Goal: Task Accomplishment & Management: Use online tool/utility

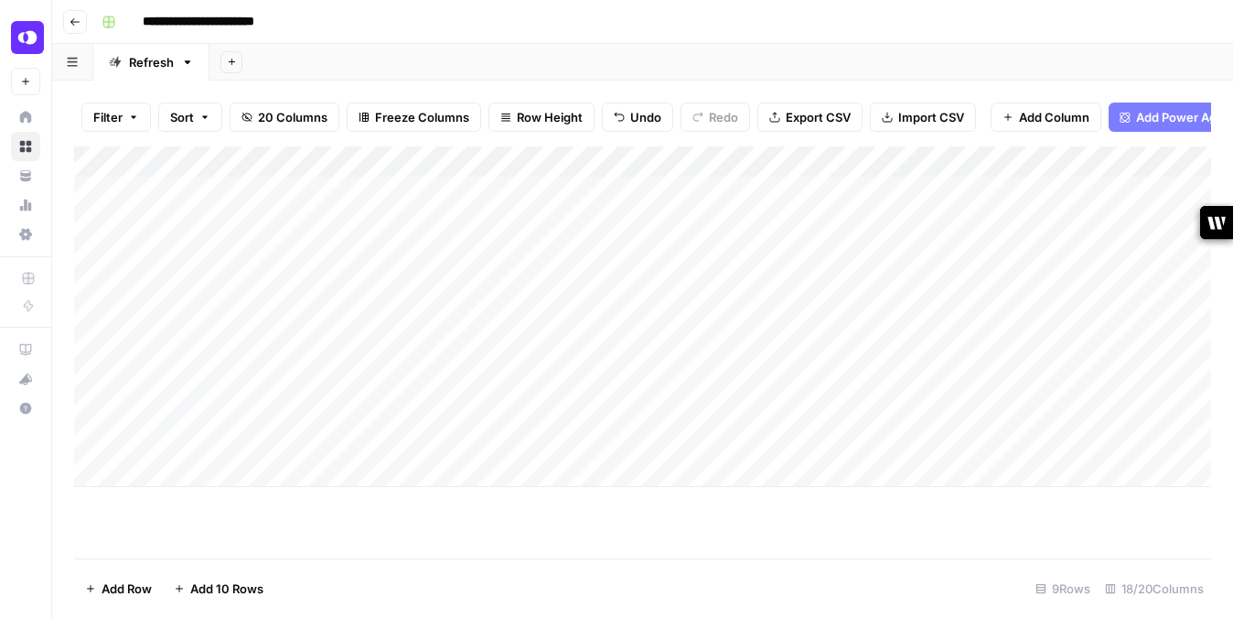
scroll to position [0, 6]
click at [313, 412] on div "Add Column" at bounding box center [642, 316] width 1137 height 340
click at [1105, 408] on div "Add Column" at bounding box center [642, 316] width 1137 height 340
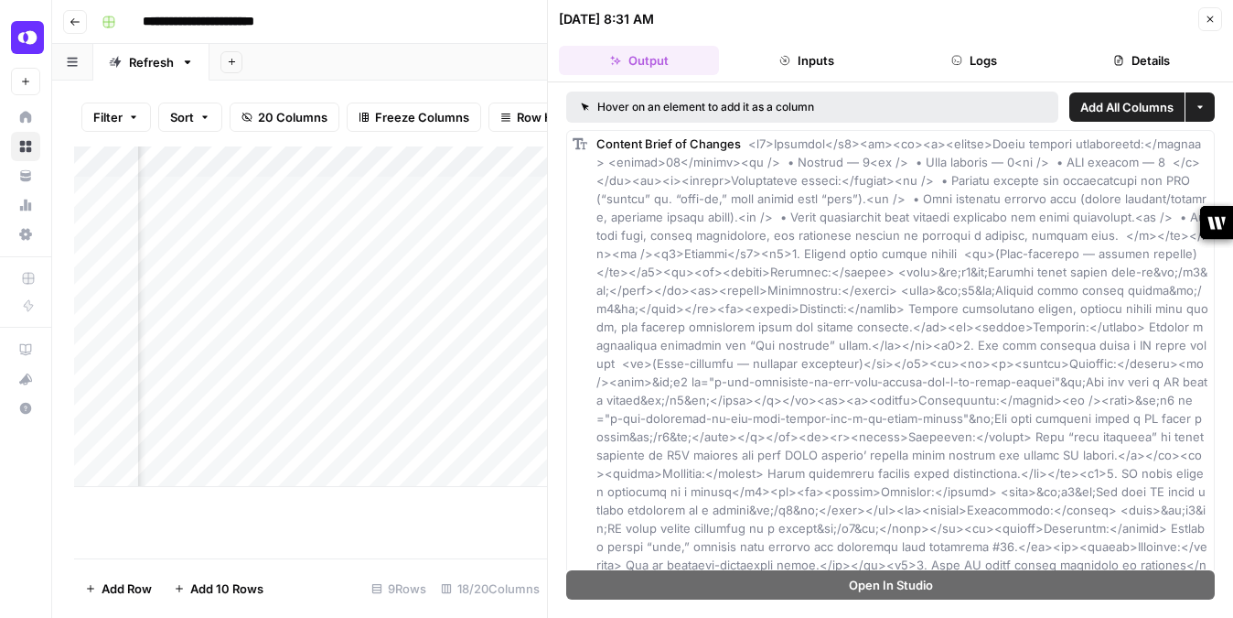
click at [1210, 11] on button "Close" at bounding box center [1211, 19] width 24 height 24
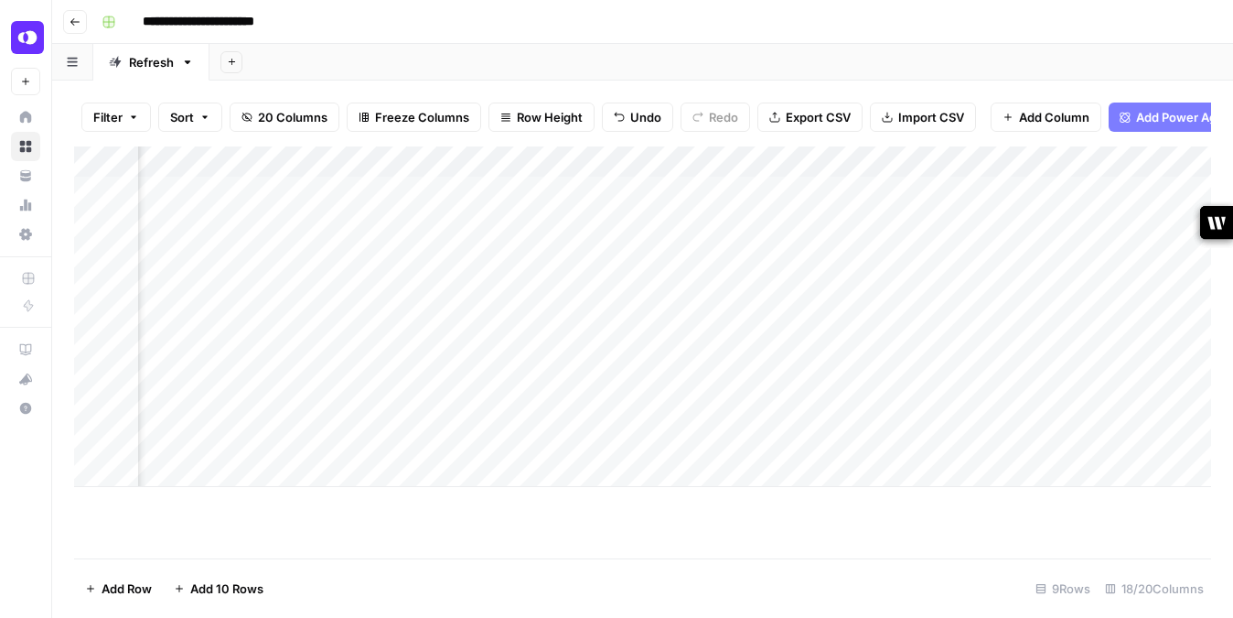
scroll to position [0, 1682]
click at [856, 408] on div "Add Column" at bounding box center [642, 316] width 1137 height 340
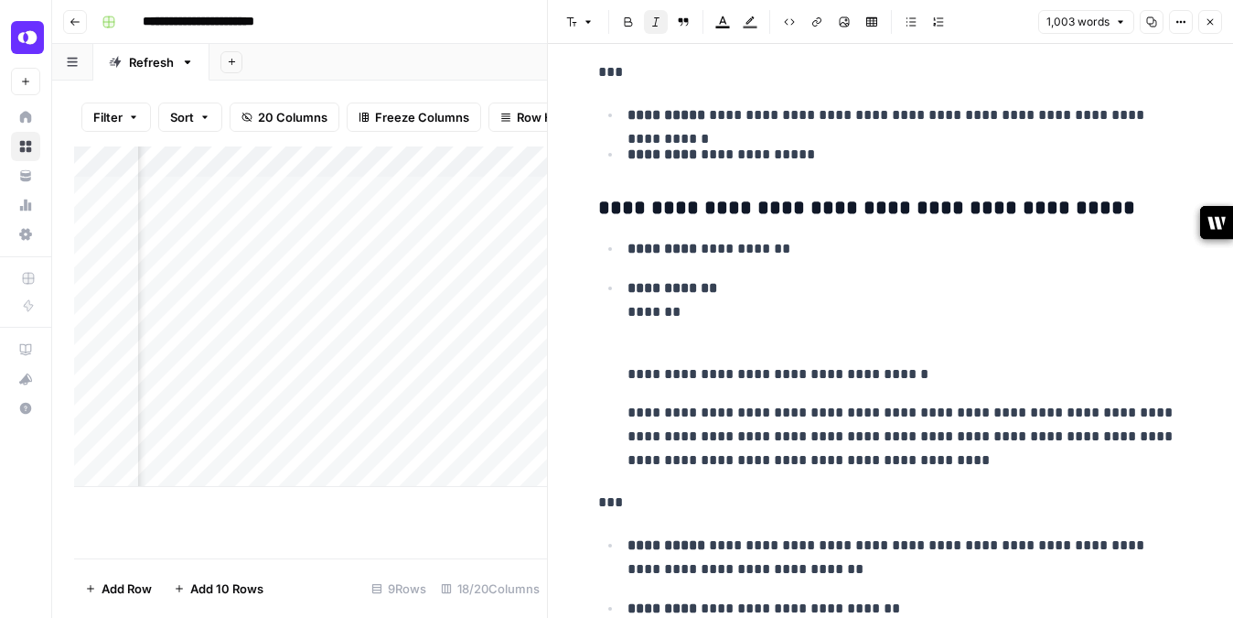
scroll to position [4706, 0]
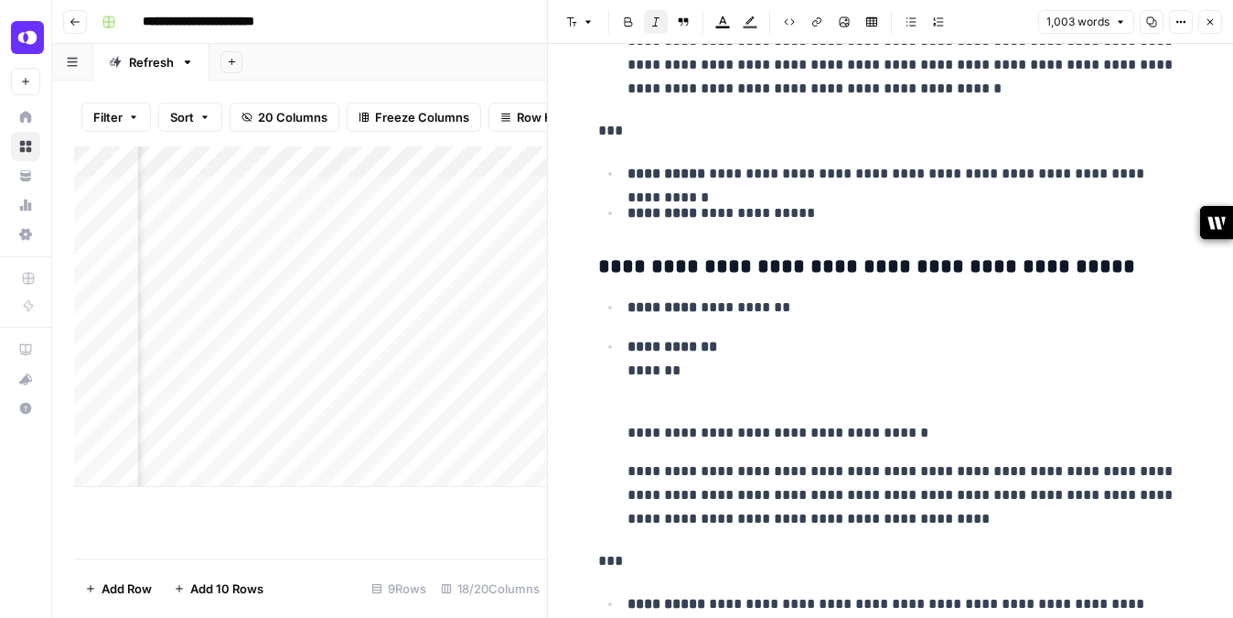
click at [1208, 26] on icon "button" at bounding box center [1210, 21] width 11 height 11
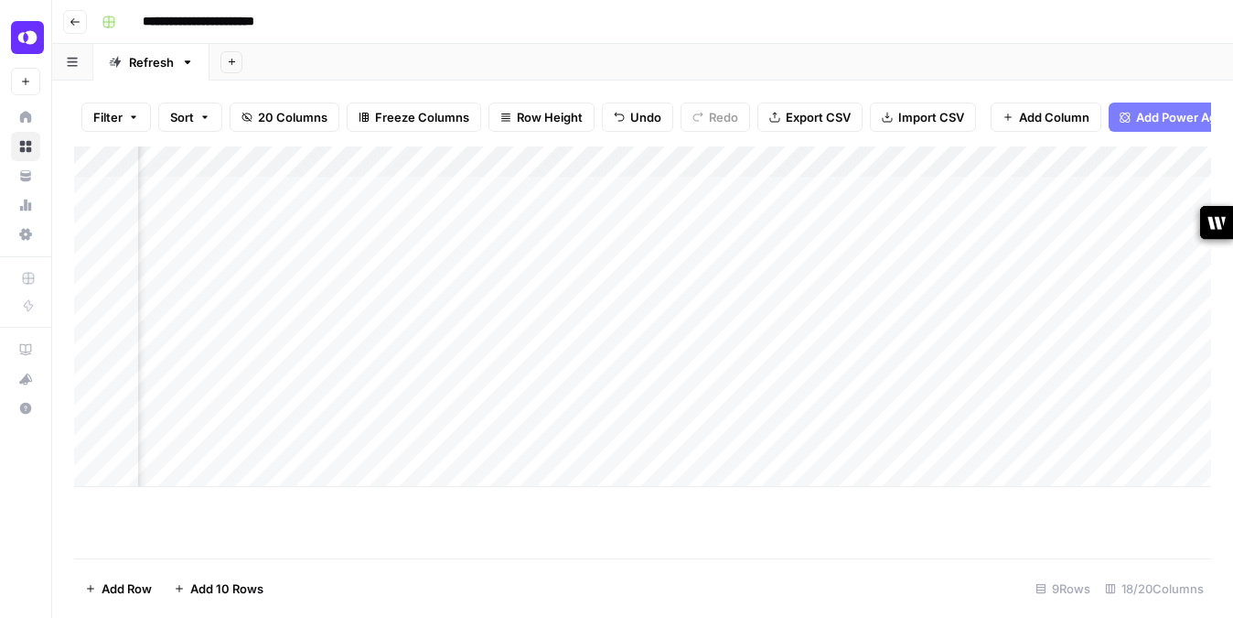
scroll to position [0, 2204]
click at [798, 405] on div "Add Column" at bounding box center [642, 316] width 1137 height 340
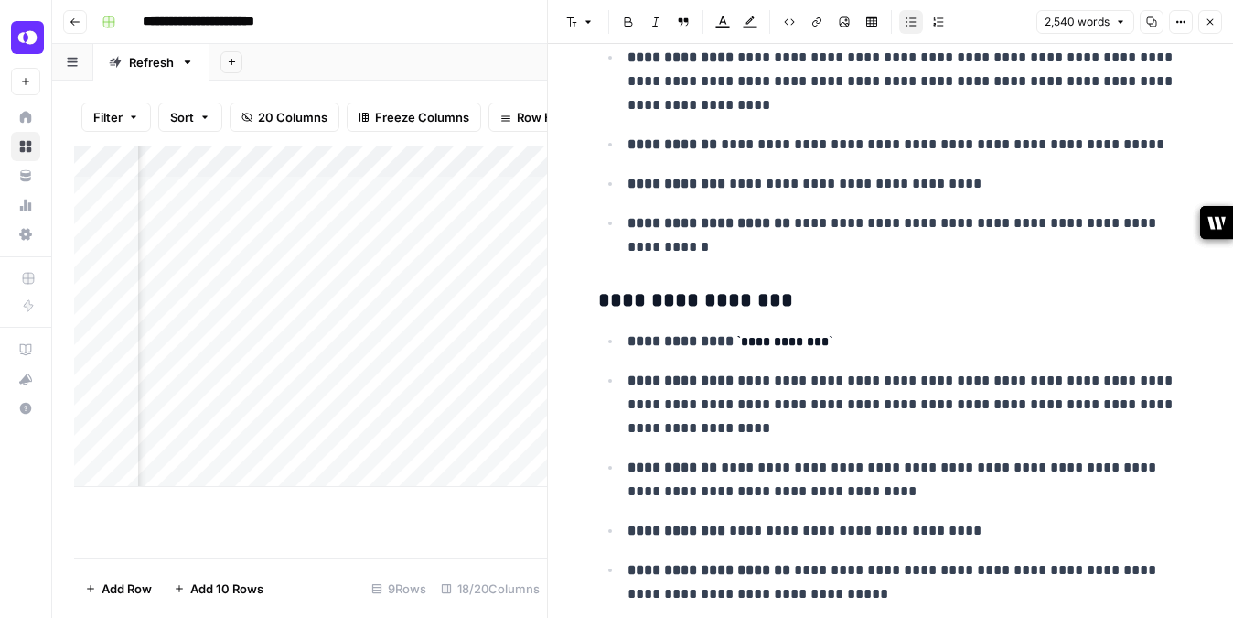
scroll to position [10011, 0]
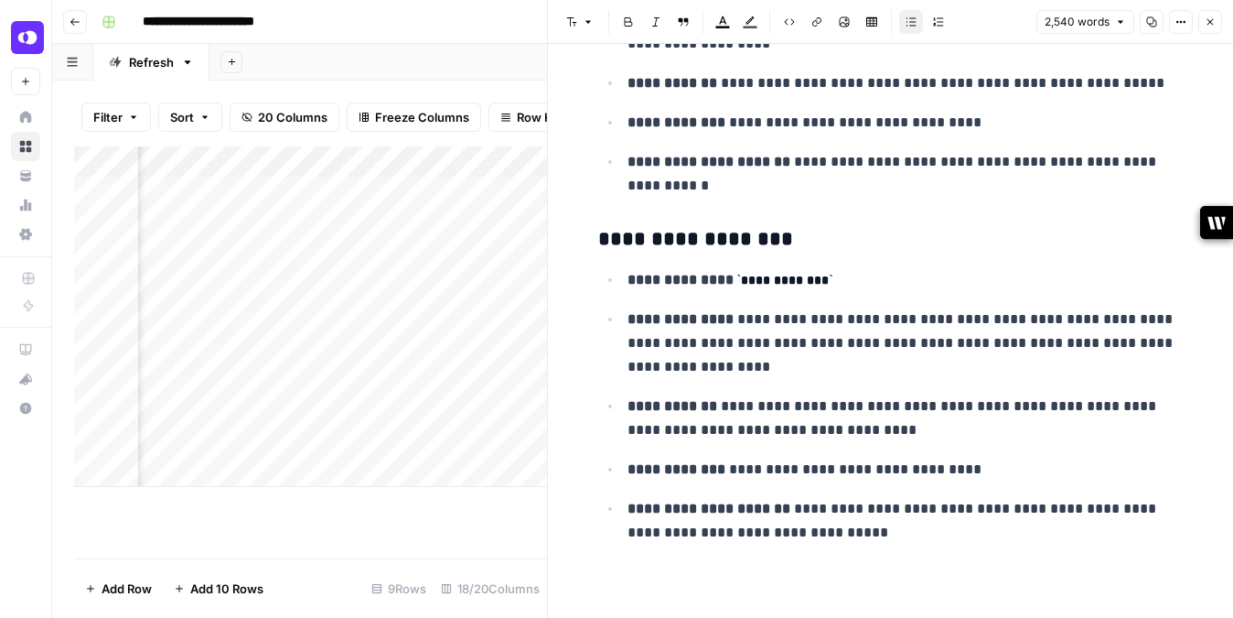
click at [1212, 18] on icon "button" at bounding box center [1210, 21] width 11 height 11
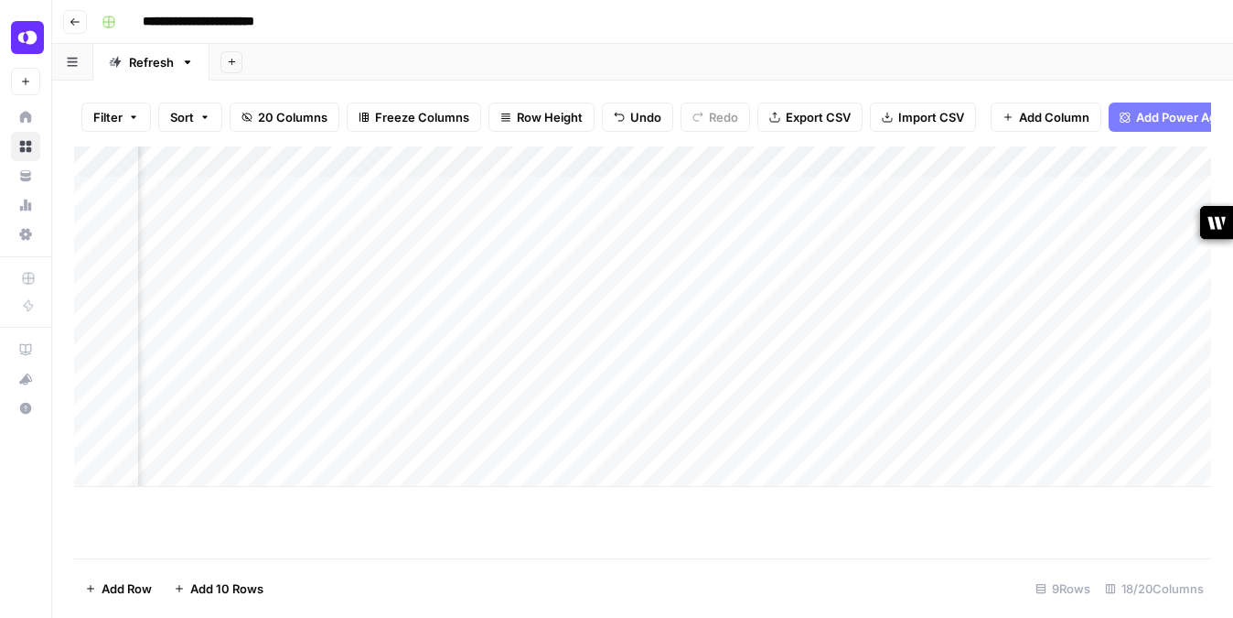
scroll to position [0, 2368]
click at [790, 406] on div "Add Column" at bounding box center [642, 316] width 1137 height 340
click at [531, 409] on div "Add Column" at bounding box center [642, 316] width 1137 height 340
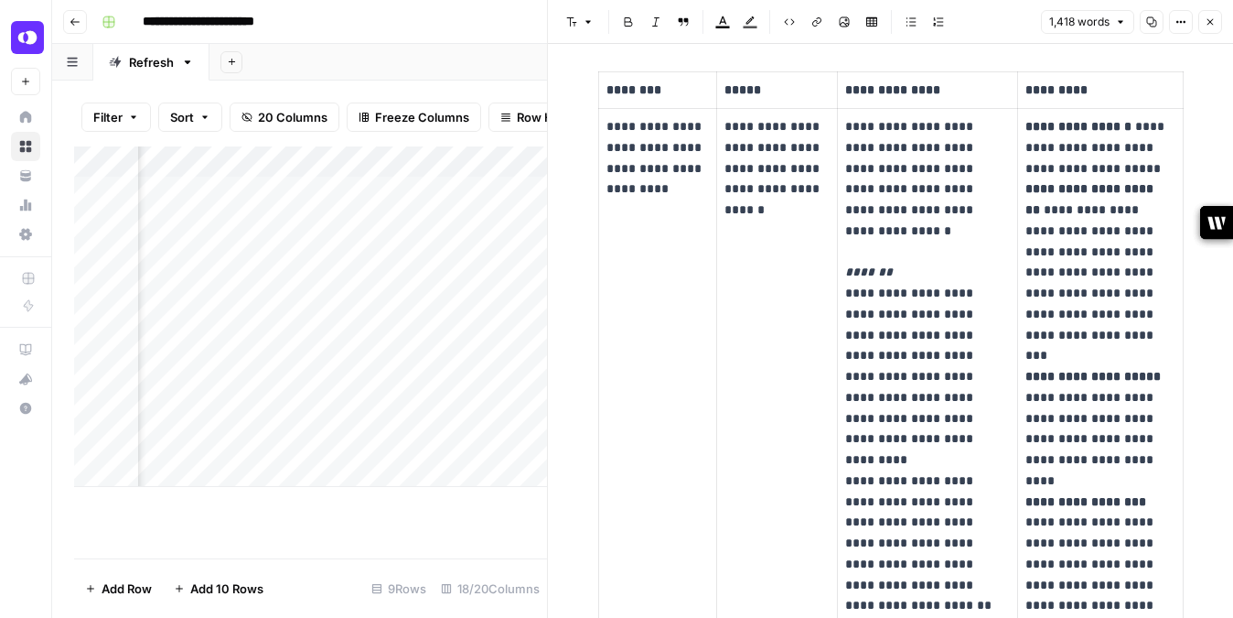
scroll to position [557, 0]
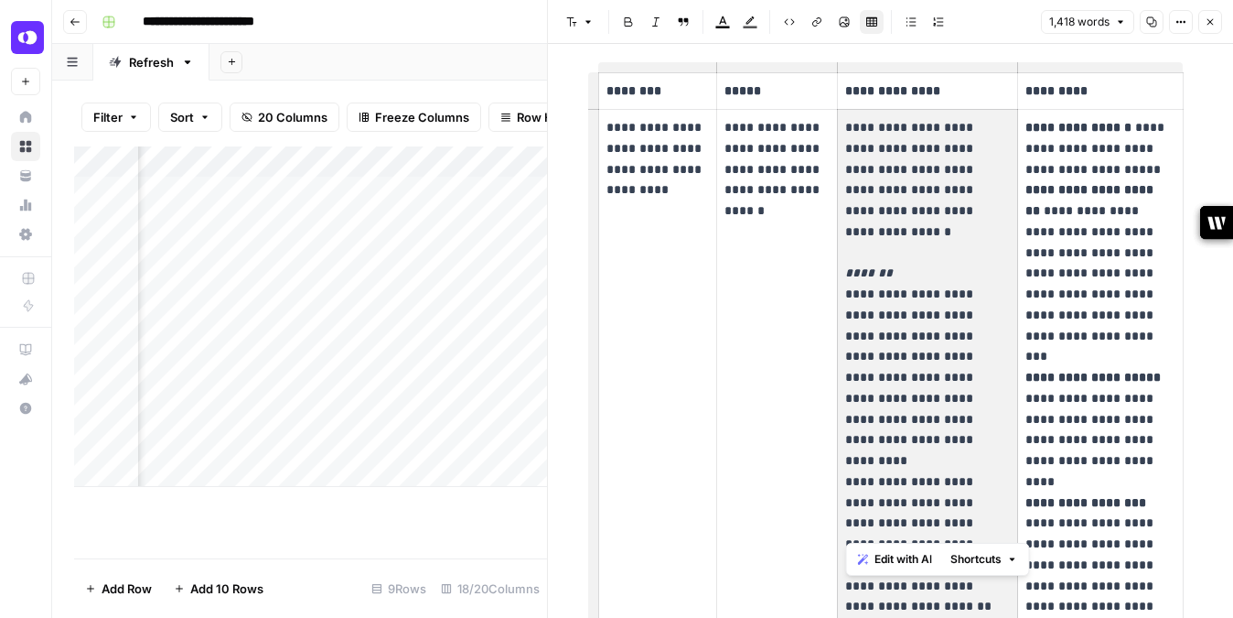
drag, startPoint x: 908, startPoint y: 422, endPoint x: 946, endPoint y: 522, distance: 107.7
click at [946, 522] on p "**********" at bounding box center [927, 325] width 164 height 416
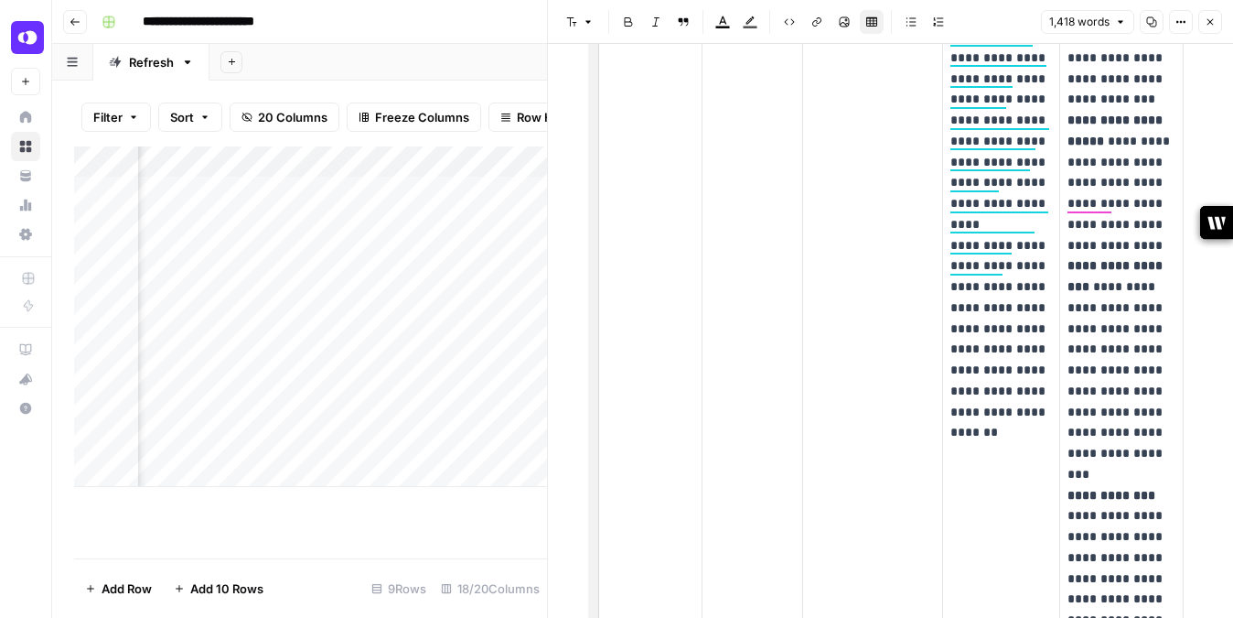
scroll to position [900, 0]
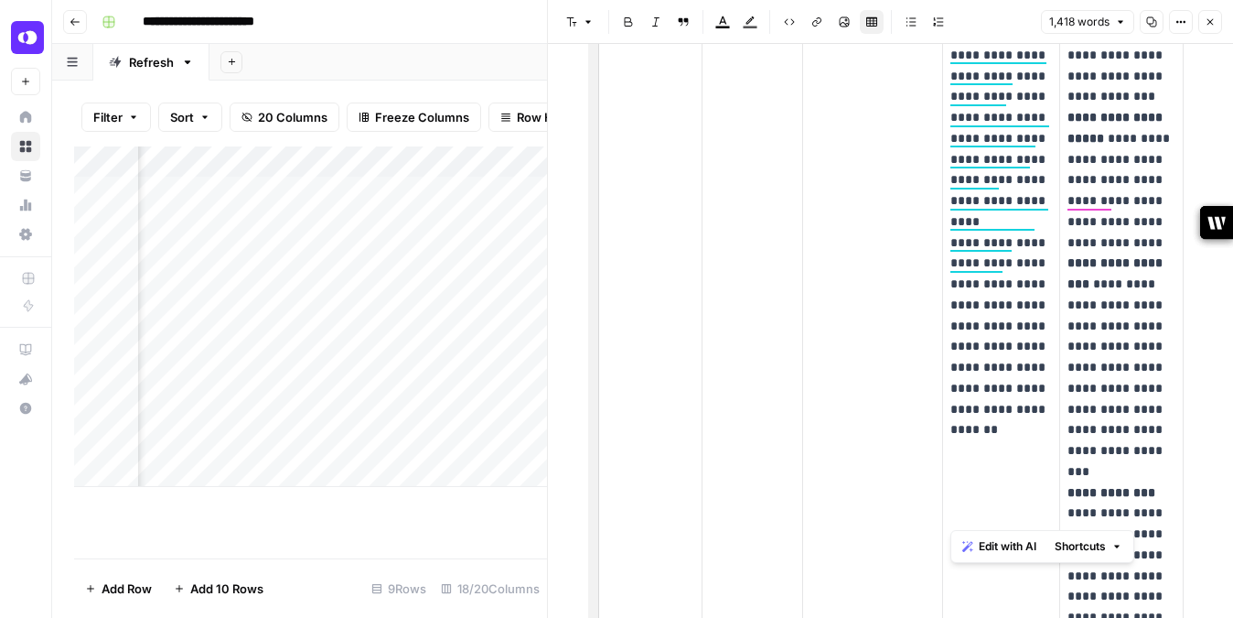
click at [978, 414] on p "**********" at bounding box center [1002, 148] width 102 height 749
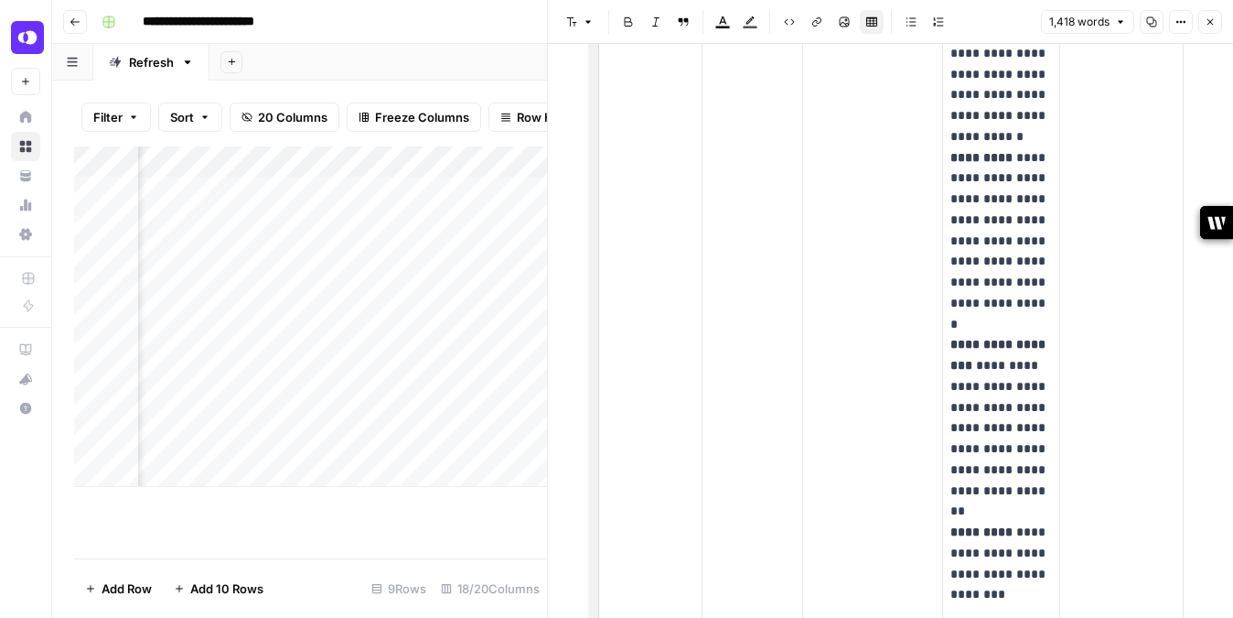
scroll to position [2912, 0]
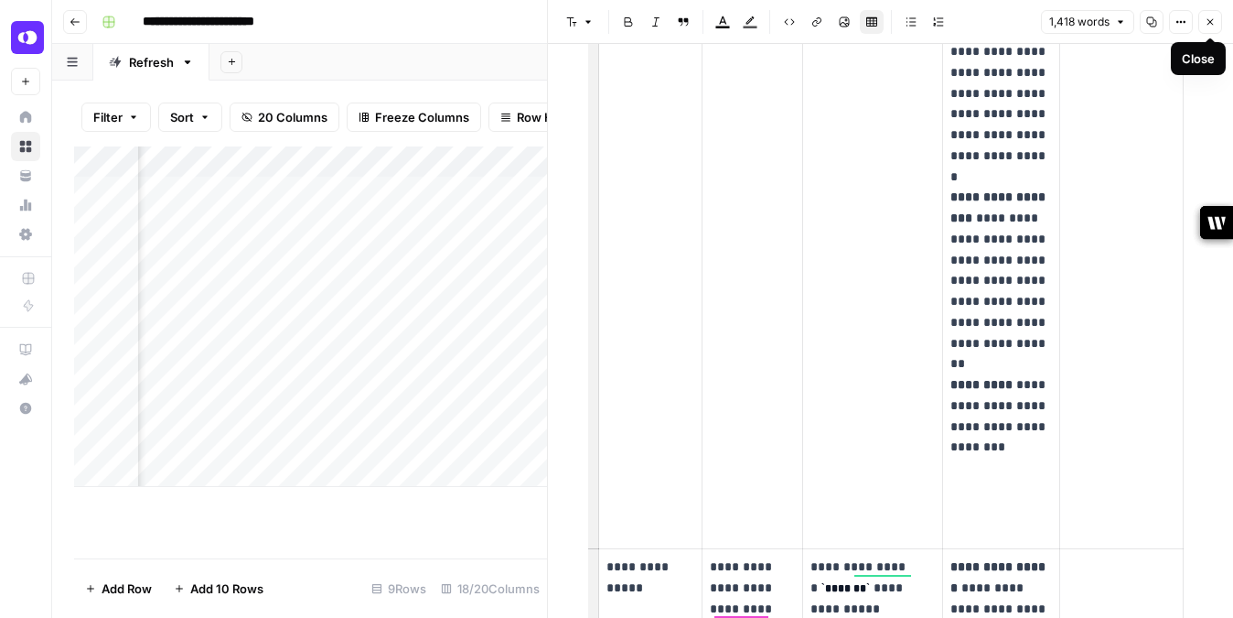
click at [1212, 25] on icon "button" at bounding box center [1210, 21] width 11 height 11
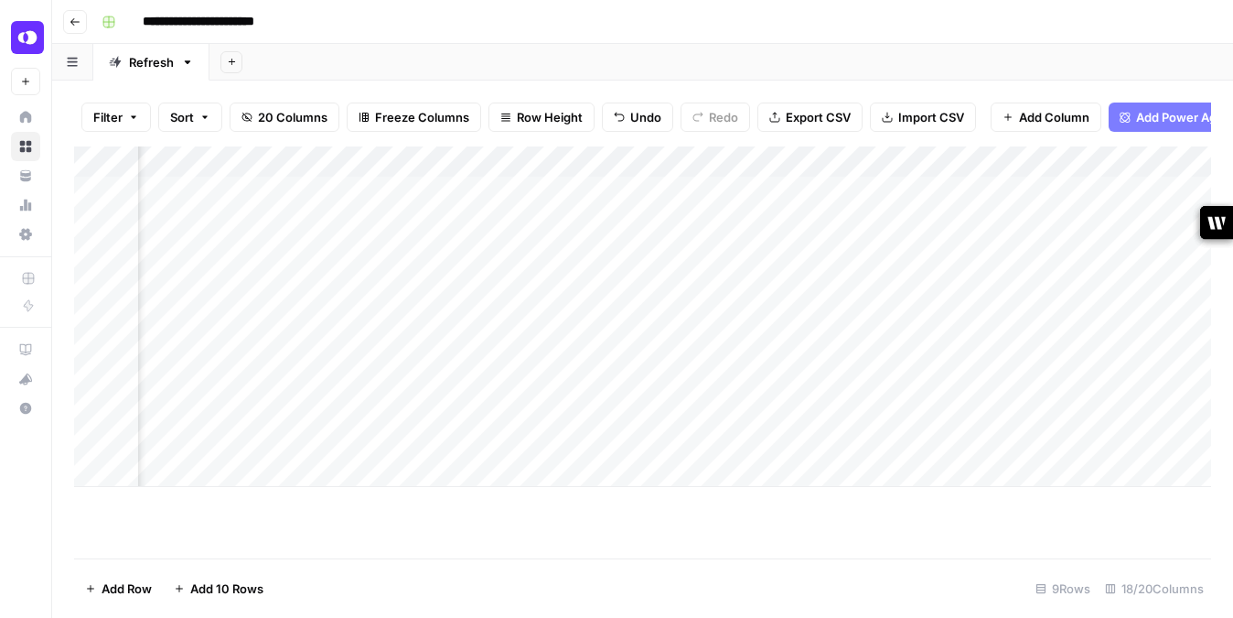
scroll to position [0, 2308]
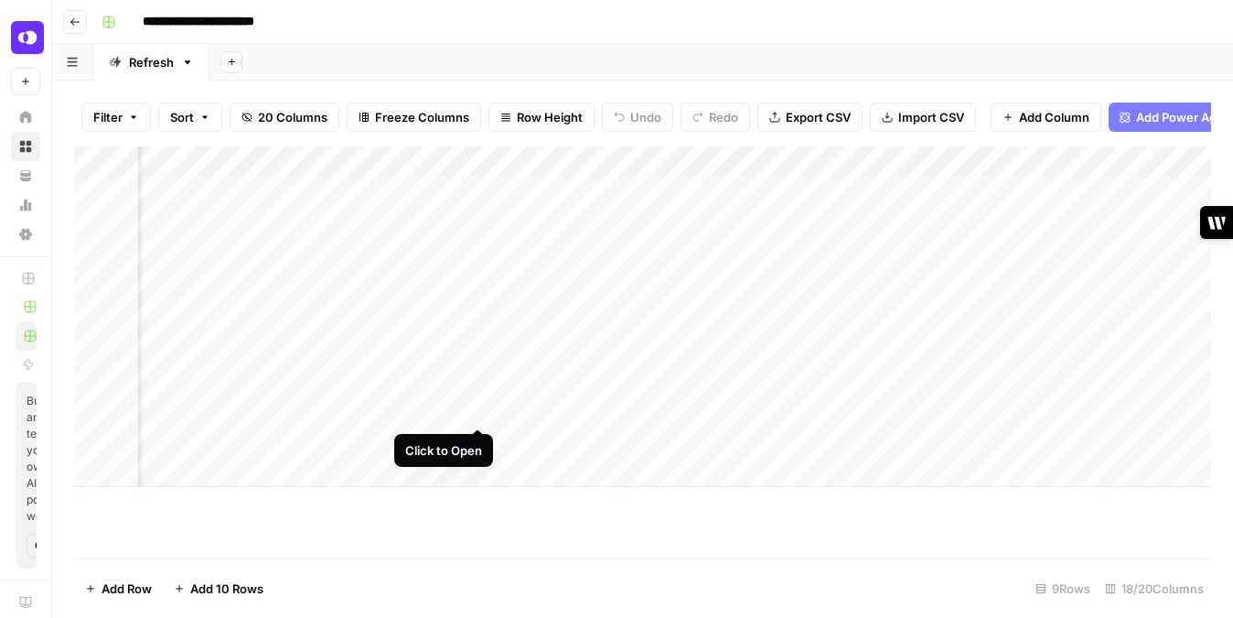
click at [477, 406] on div "Add Column" at bounding box center [642, 316] width 1137 height 340
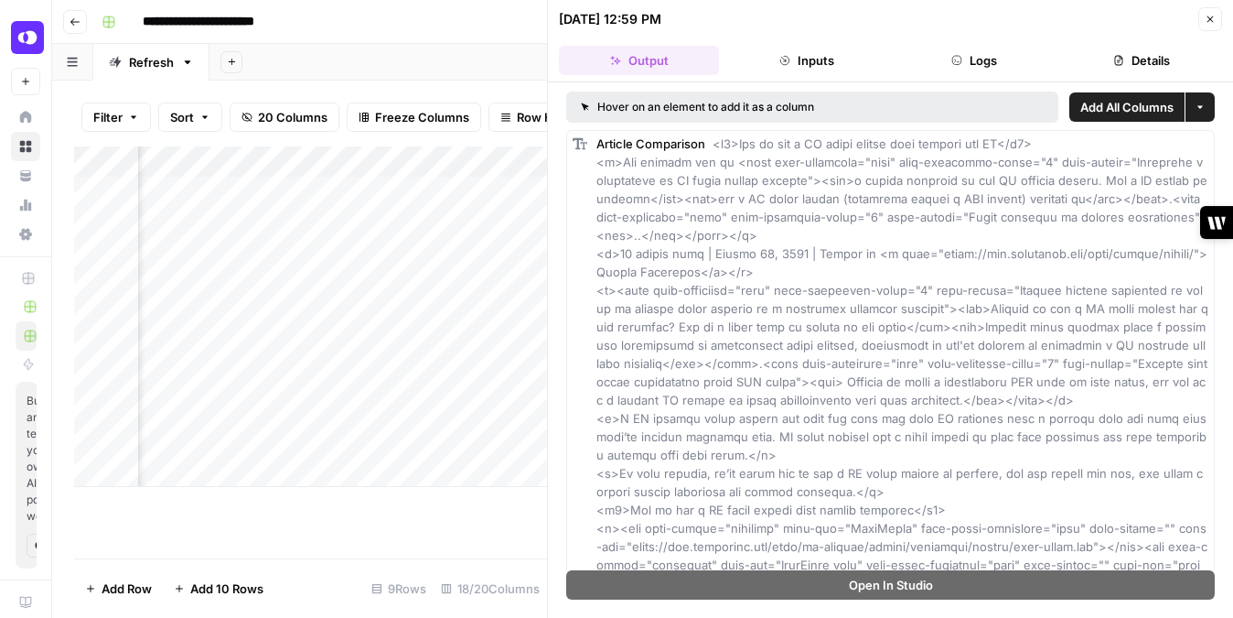
click at [1214, 13] on button "Close" at bounding box center [1211, 19] width 24 height 24
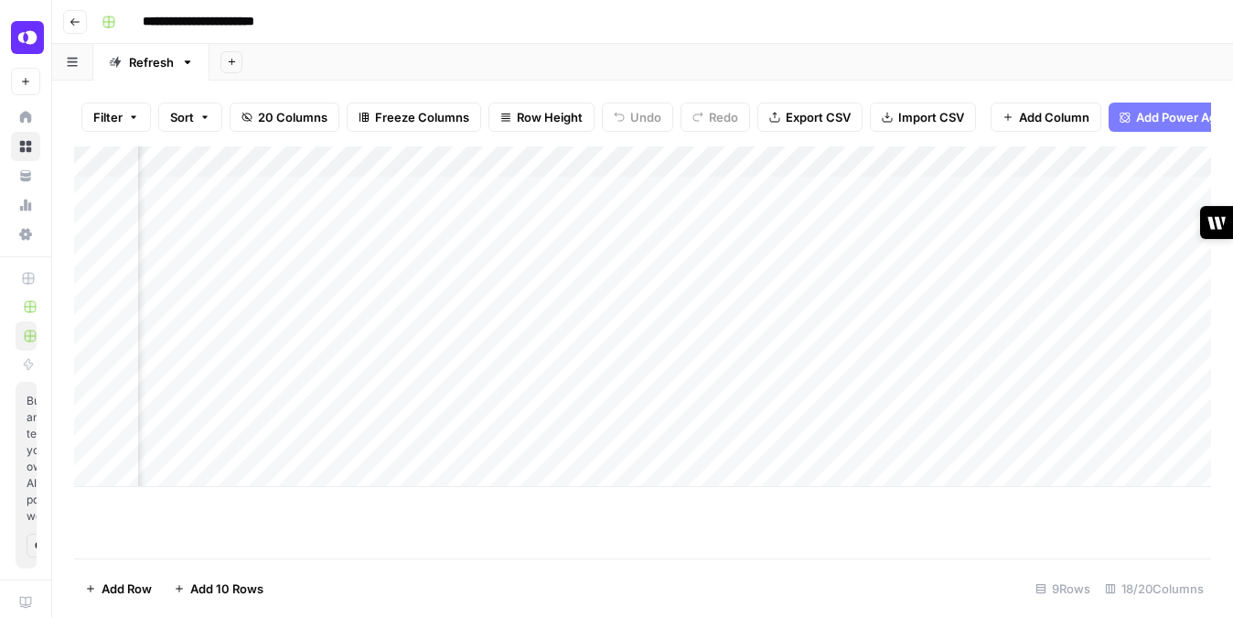
click at [474, 406] on div "Add Column" at bounding box center [642, 316] width 1137 height 340
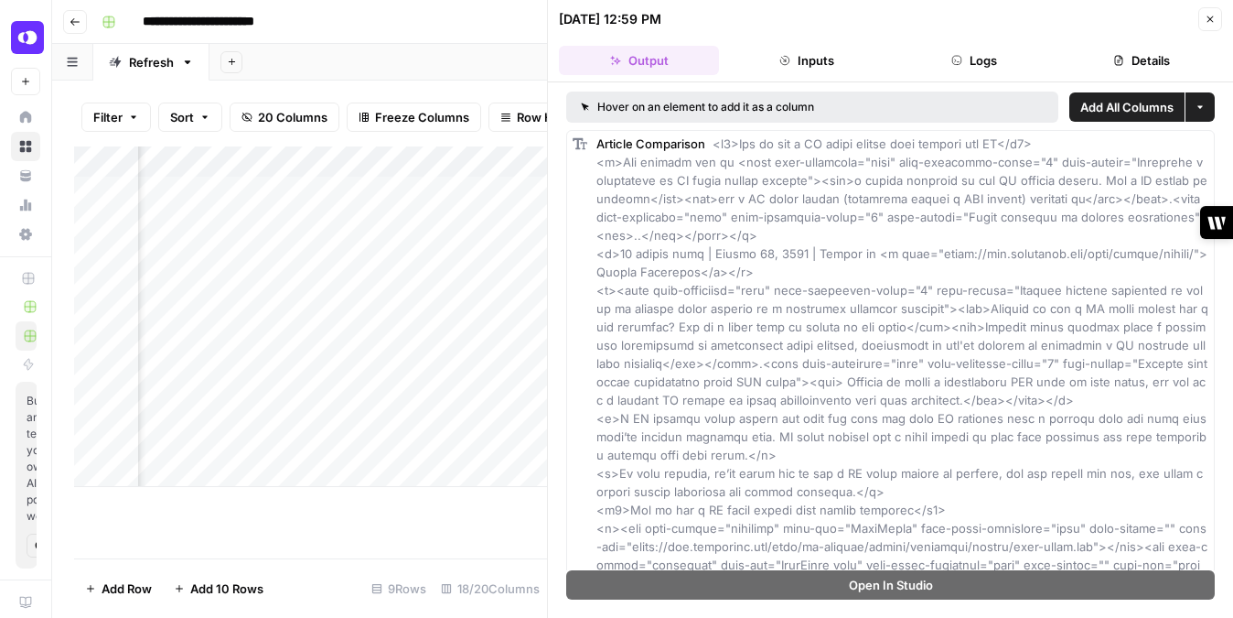
click at [1199, 9] on button "Close" at bounding box center [1211, 19] width 24 height 24
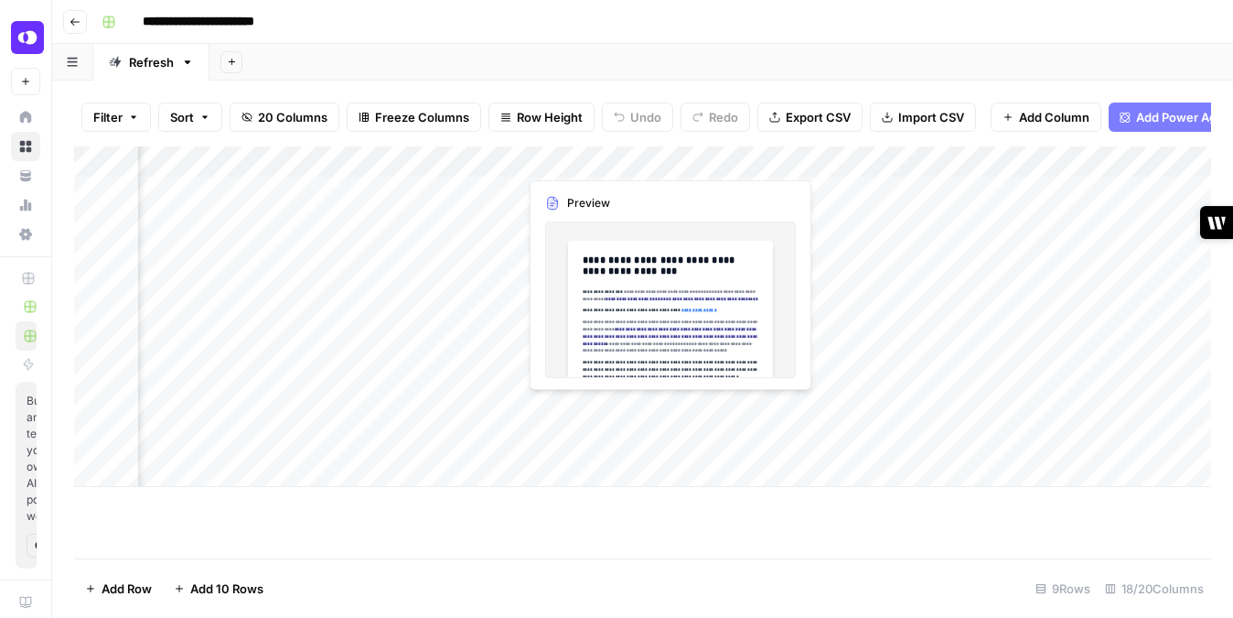
click at [588, 400] on div "Add Column" at bounding box center [642, 316] width 1137 height 340
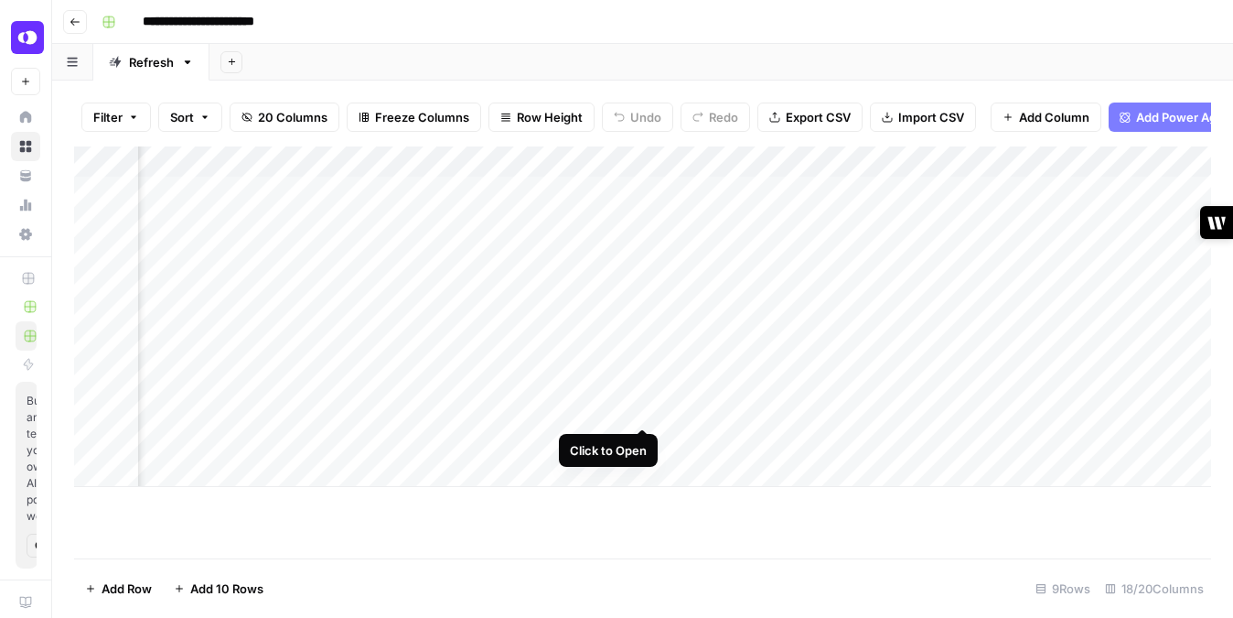
click at [640, 403] on div "Add Column" at bounding box center [642, 316] width 1137 height 340
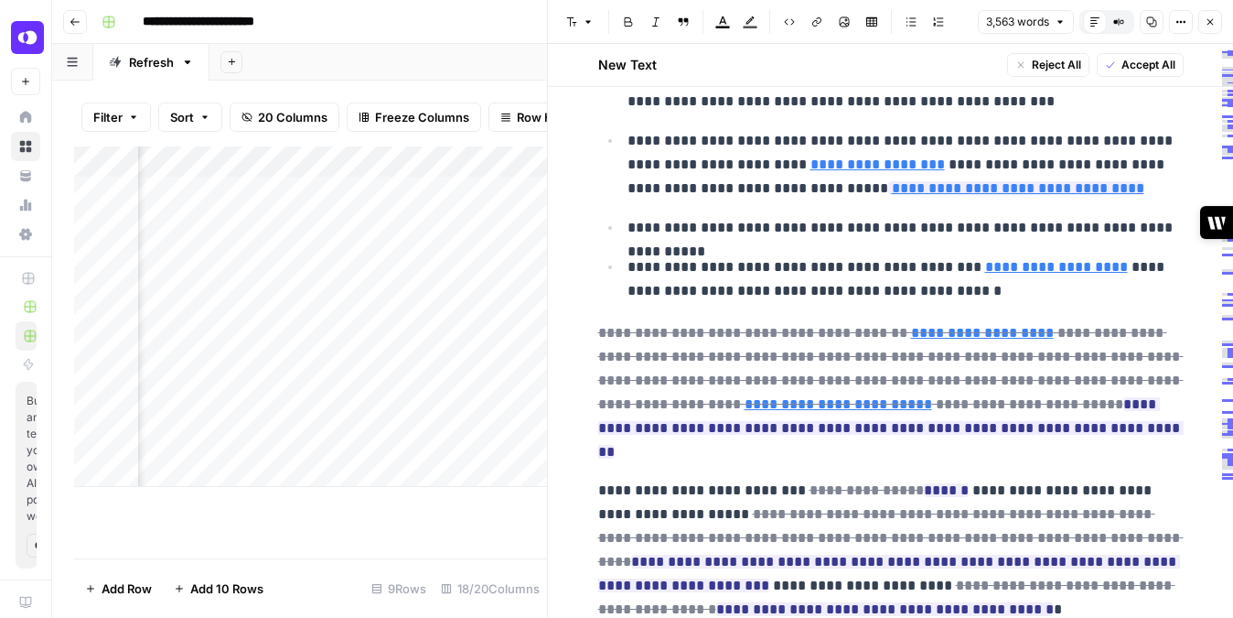
scroll to position [4587, 0]
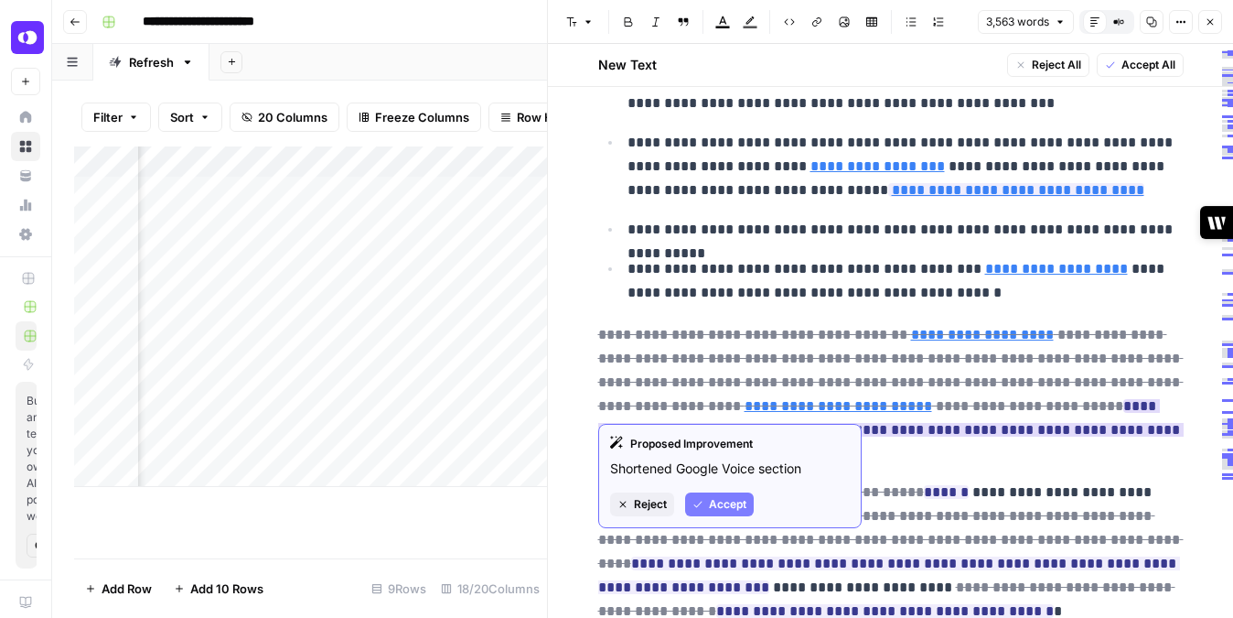
click at [1053, 407] on ins "**********" at bounding box center [891, 429] width 586 height 61
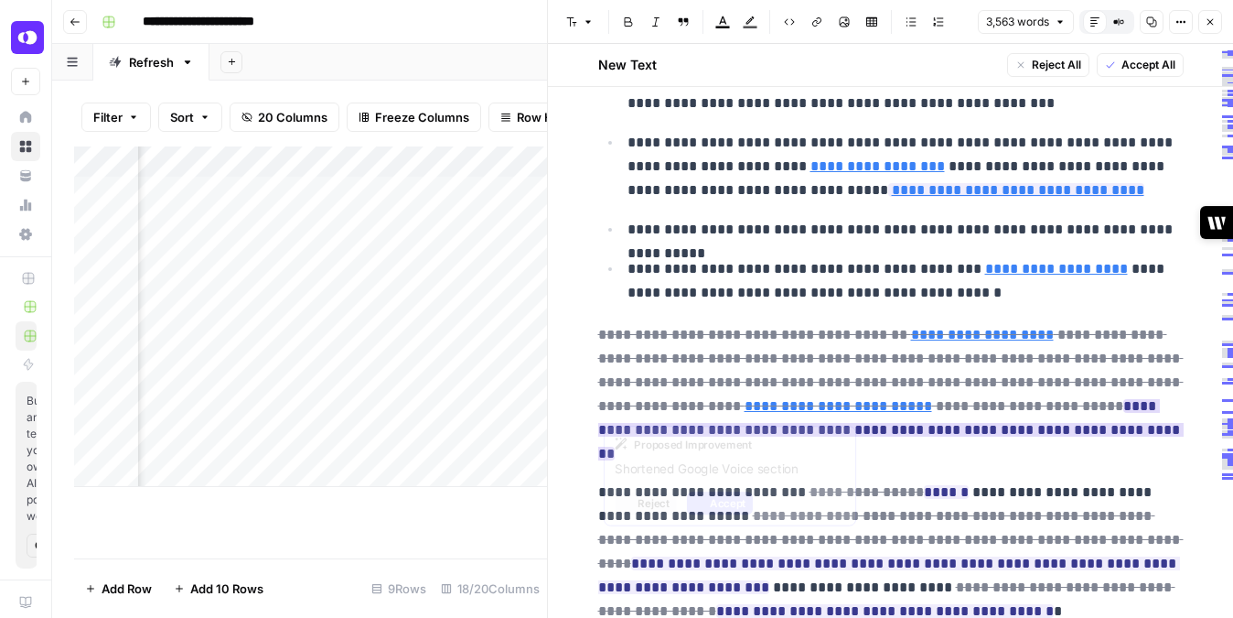
click at [1052, 403] on ins "**********" at bounding box center [891, 429] width 586 height 61
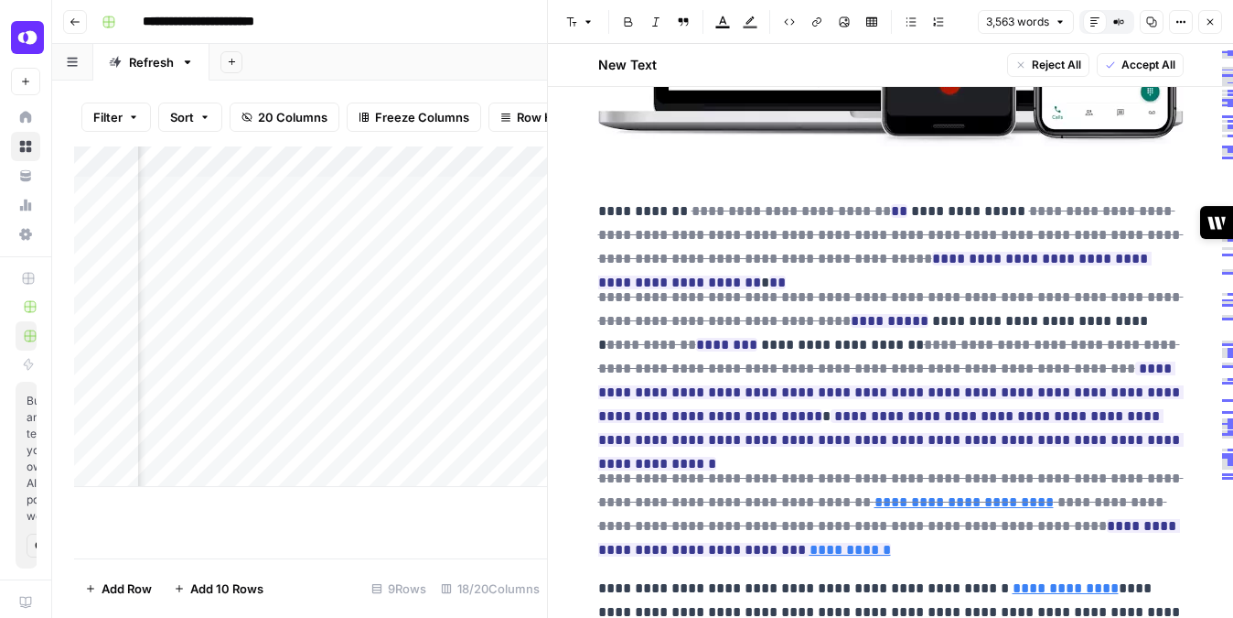
scroll to position [8107, 0]
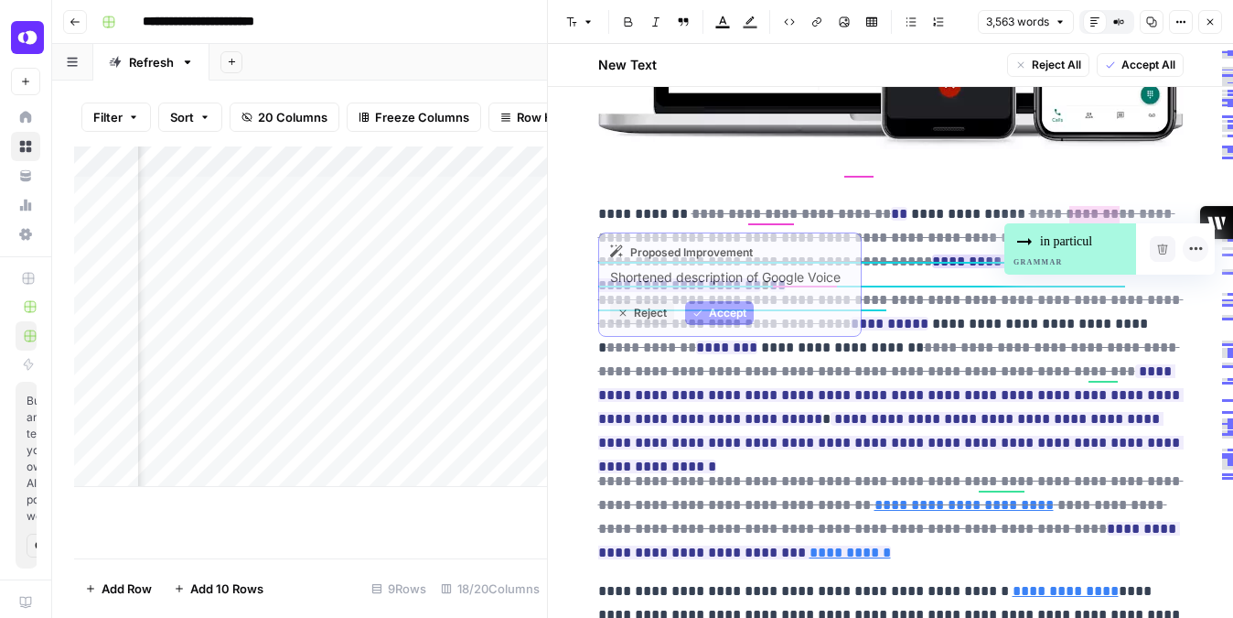
click at [887, 201] on span "**********" at bounding box center [891, 249] width 586 height 96
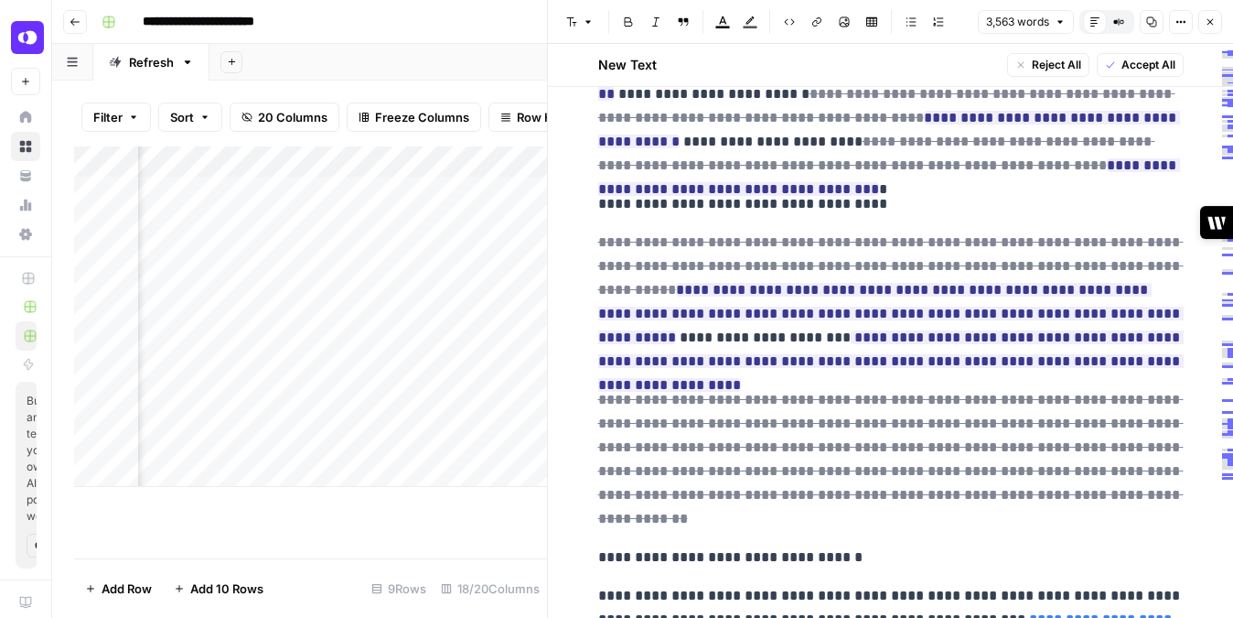
scroll to position [15761, 0]
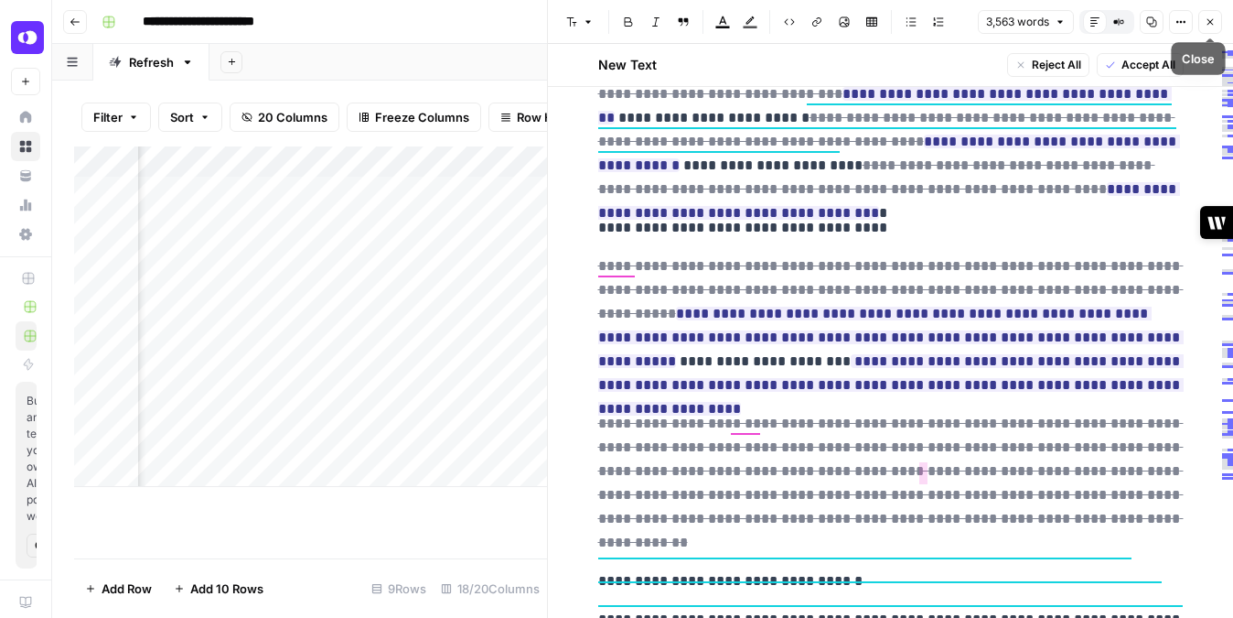
click at [1208, 16] on button "Close" at bounding box center [1211, 22] width 24 height 24
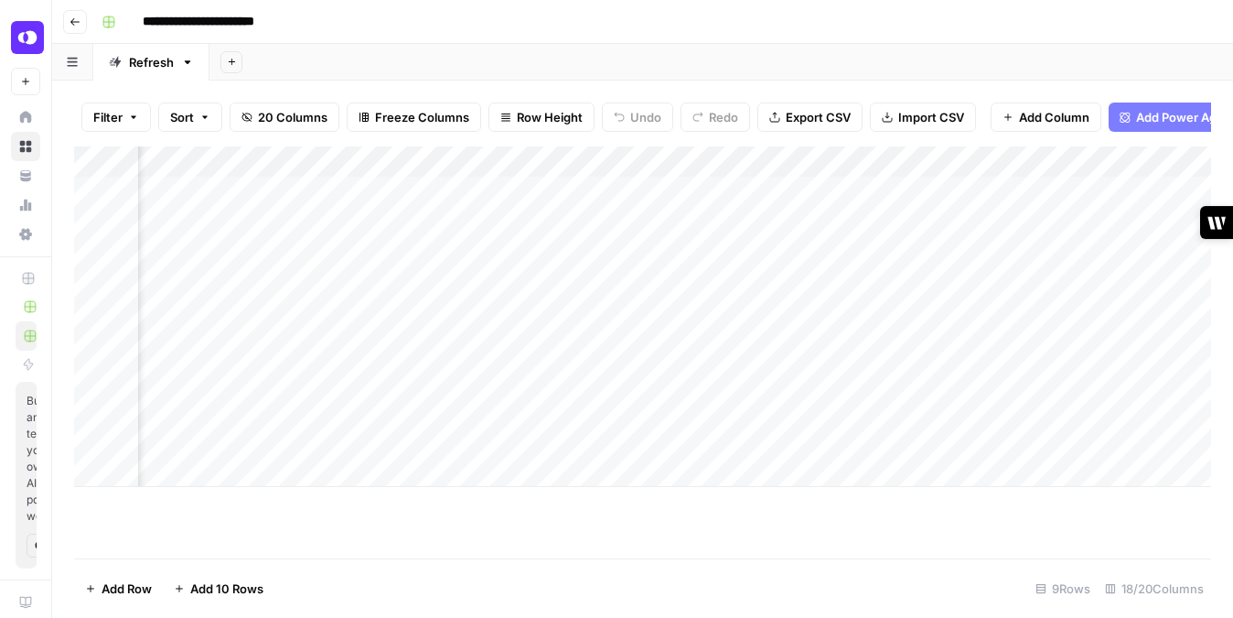
scroll to position [0, 2361]
click at [900, 403] on div "Add Column" at bounding box center [642, 316] width 1137 height 340
